Goal: Navigation & Orientation: Go to known website

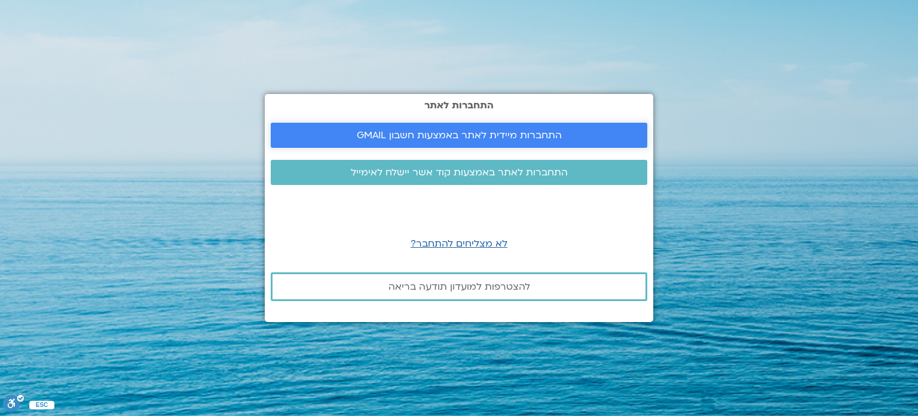
drag, startPoint x: 0, startPoint y: 0, endPoint x: 453, endPoint y: 130, distance: 471.0
click at [453, 130] on span "התחברות מיידית לאתר באמצעות חשבון GMAIL" at bounding box center [459, 135] width 205 height 11
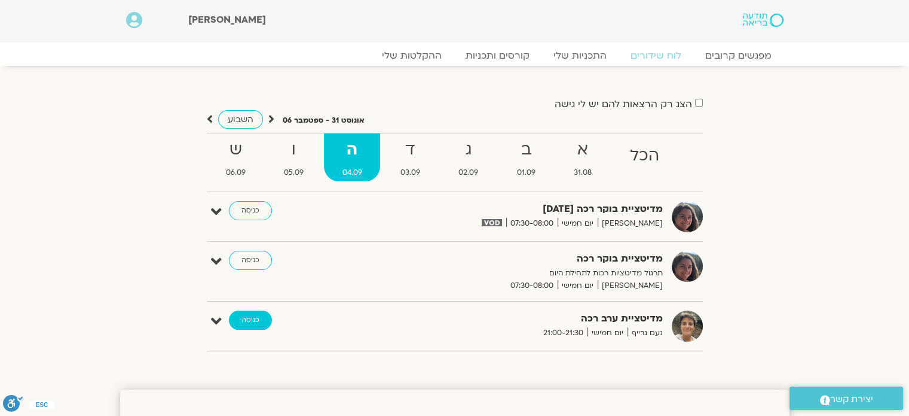
click at [254, 314] on link "כניסה" at bounding box center [250, 319] width 43 height 19
